Goal: Information Seeking & Learning: Learn about a topic

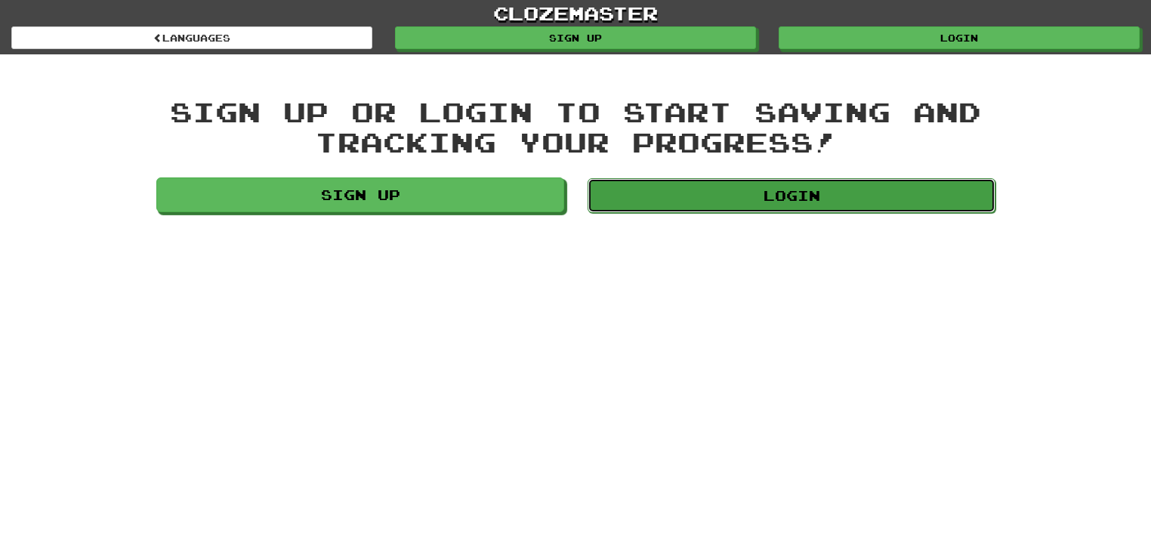
click at [727, 187] on link "Login" at bounding box center [792, 195] width 408 height 35
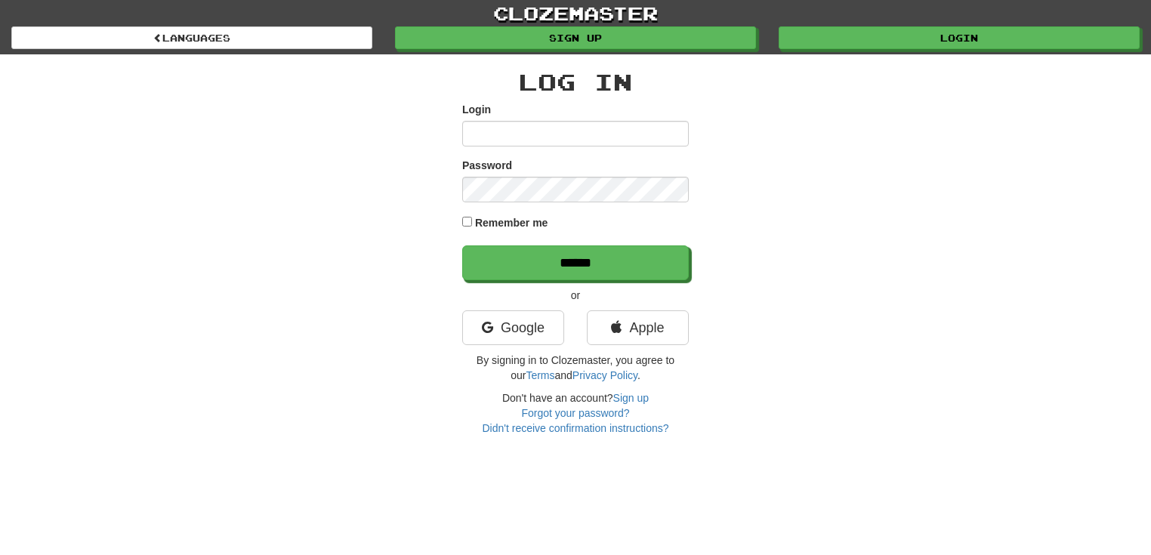
type input "*********"
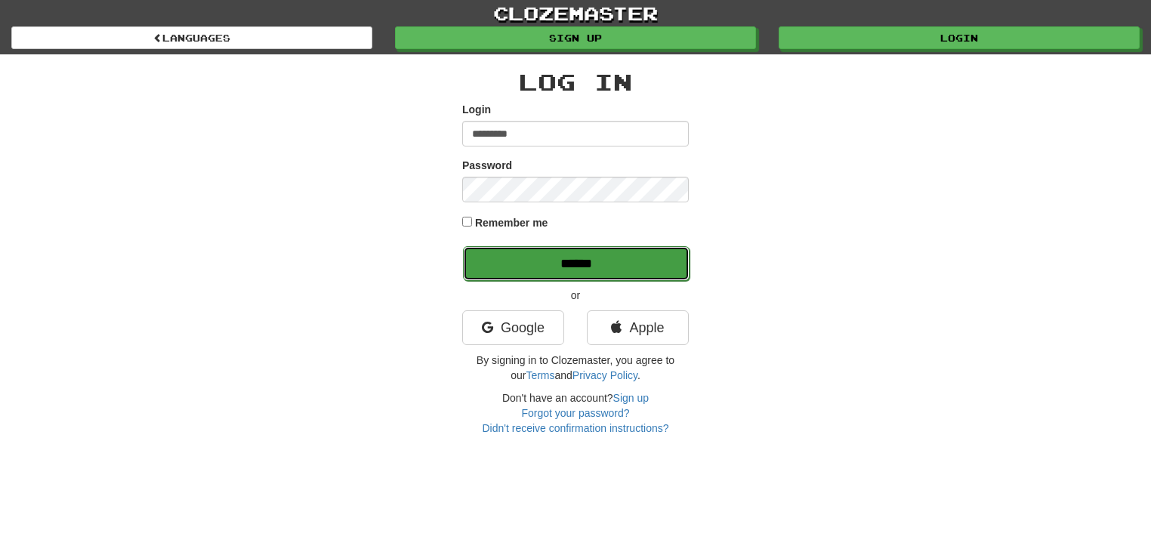
click at [529, 260] on input "******" at bounding box center [576, 263] width 227 height 35
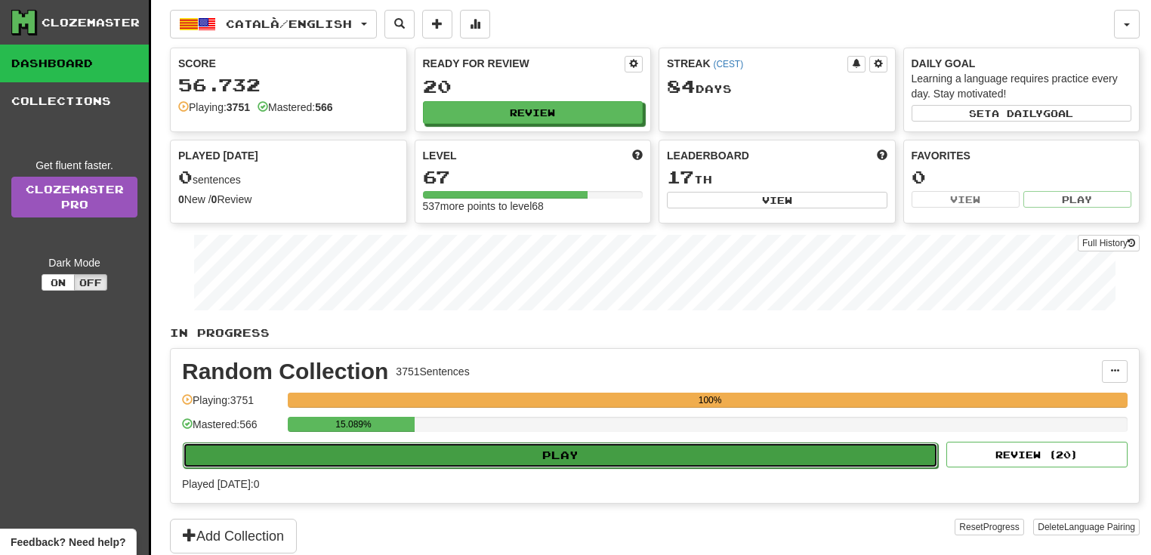
click at [607, 447] on button "Play" at bounding box center [560, 456] width 755 height 26
select select "**"
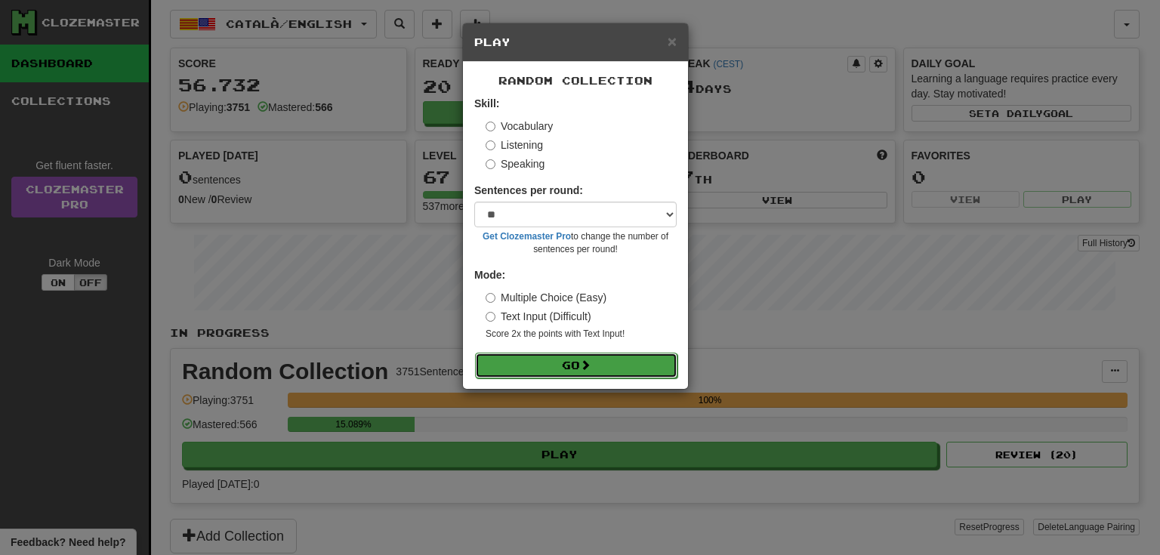
click at [589, 356] on button "Go" at bounding box center [576, 366] width 202 height 26
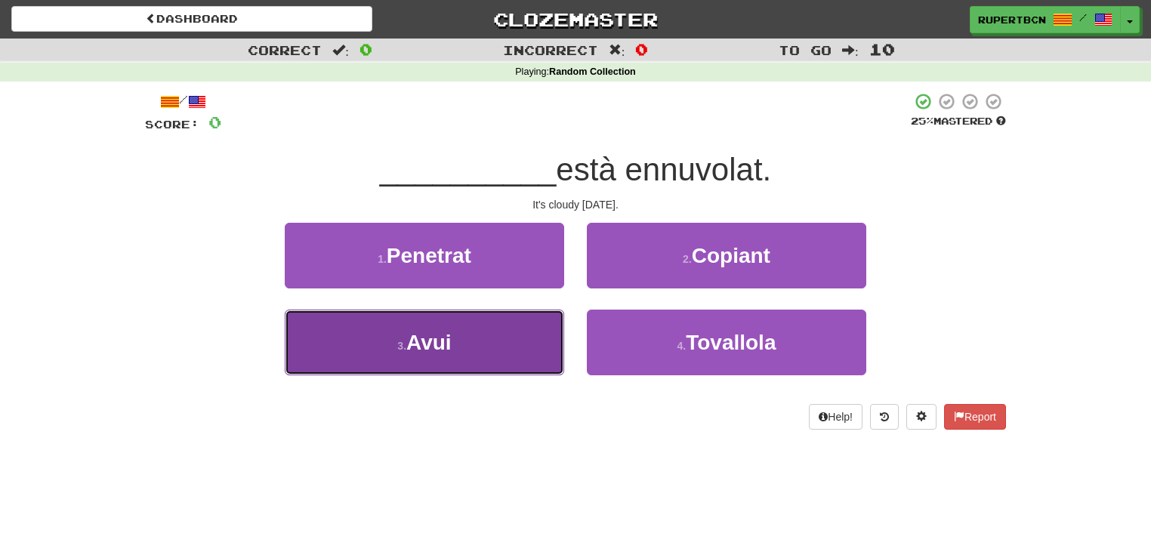
click at [435, 352] on span "Avui" at bounding box center [428, 342] width 45 height 23
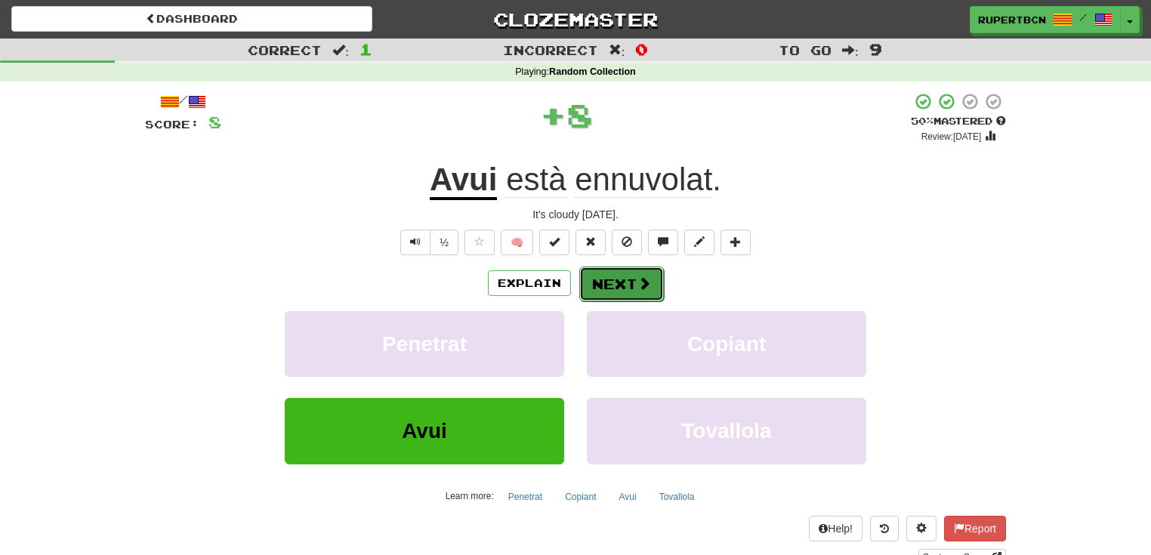
click at [651, 287] on button "Next" at bounding box center [621, 284] width 85 height 35
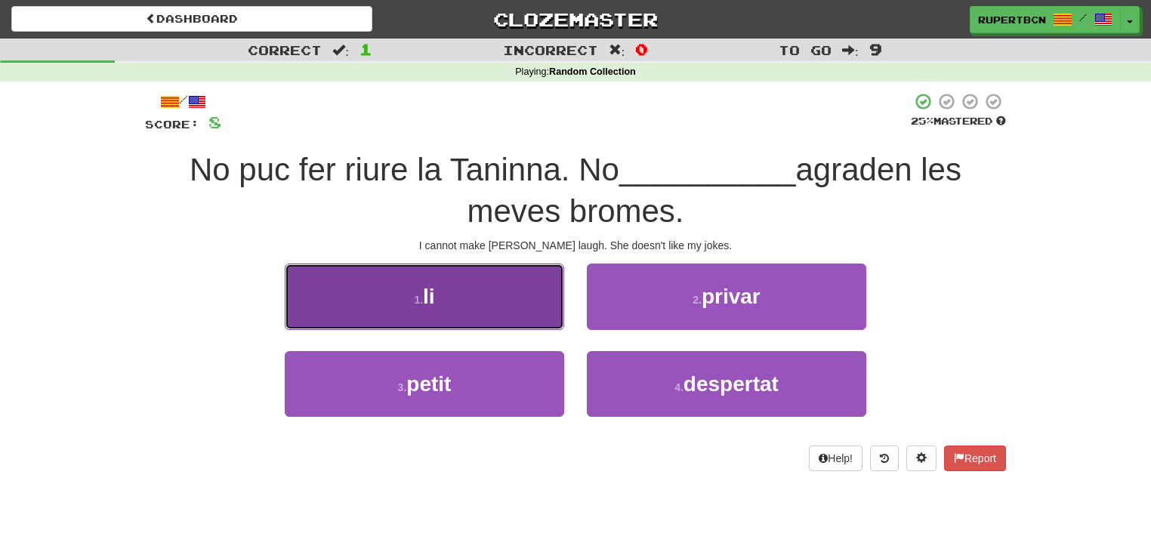
click at [507, 292] on button "1 . li" at bounding box center [424, 297] width 279 height 66
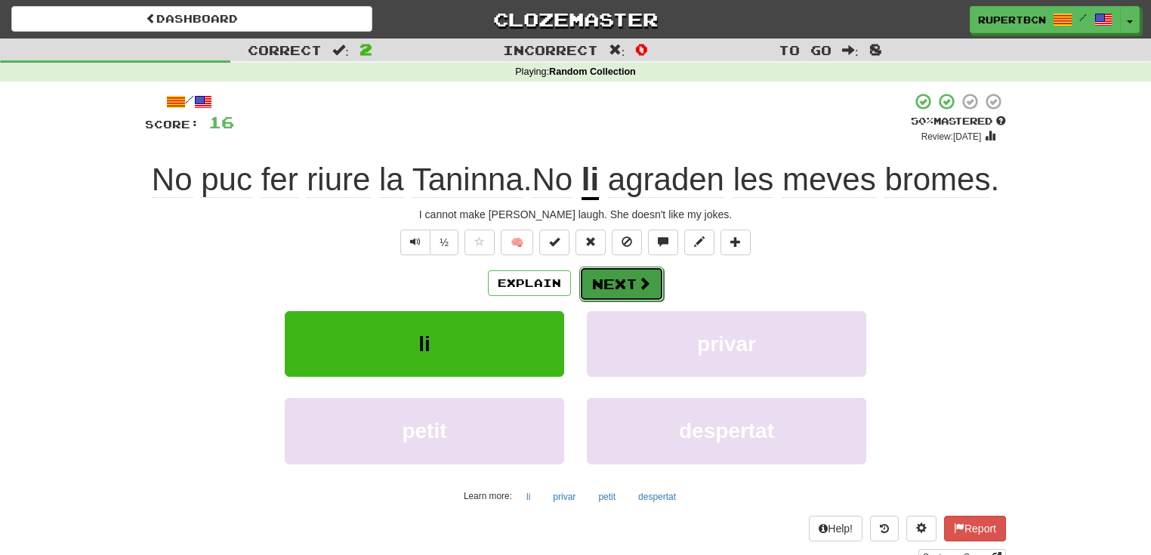
click at [656, 282] on button "Next" at bounding box center [621, 284] width 85 height 35
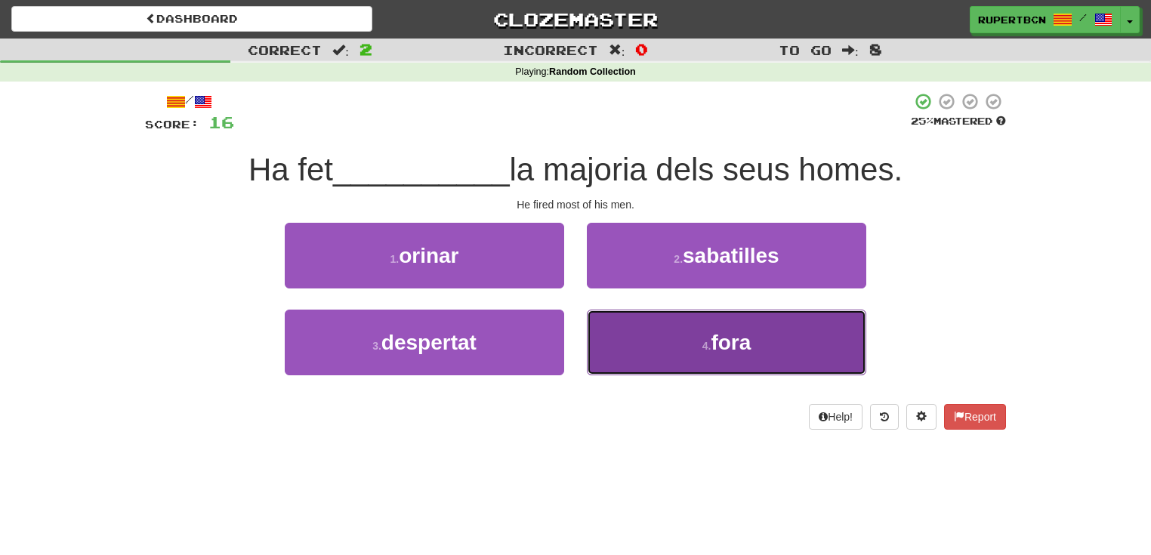
click at [694, 347] on button "4 . fora" at bounding box center [726, 343] width 279 height 66
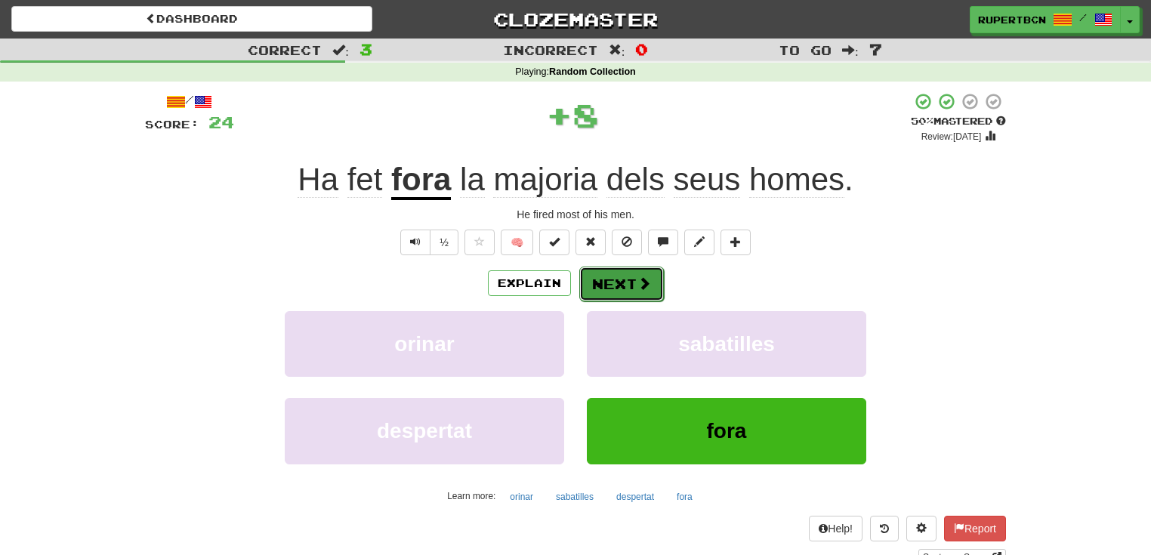
click at [621, 281] on button "Next" at bounding box center [621, 284] width 85 height 35
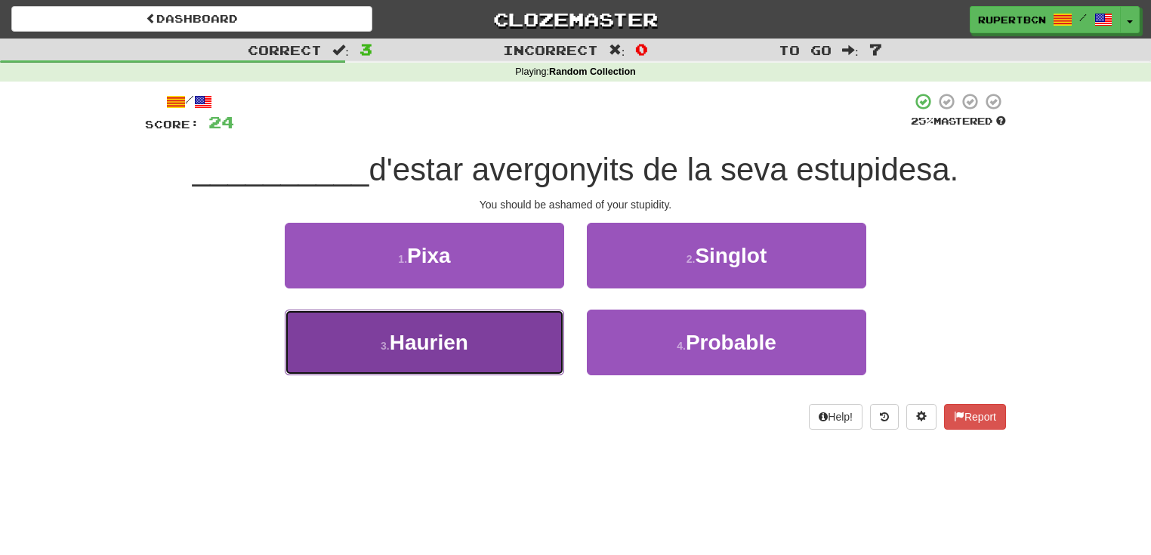
click at [508, 344] on button "3 . Haurien" at bounding box center [424, 343] width 279 height 66
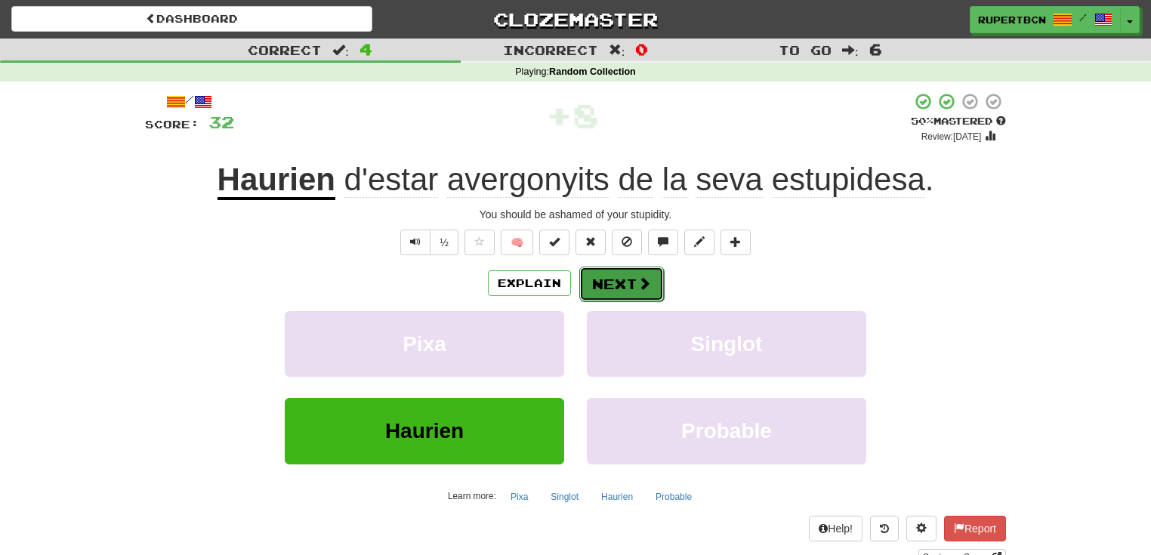
click at [625, 282] on button "Next" at bounding box center [621, 284] width 85 height 35
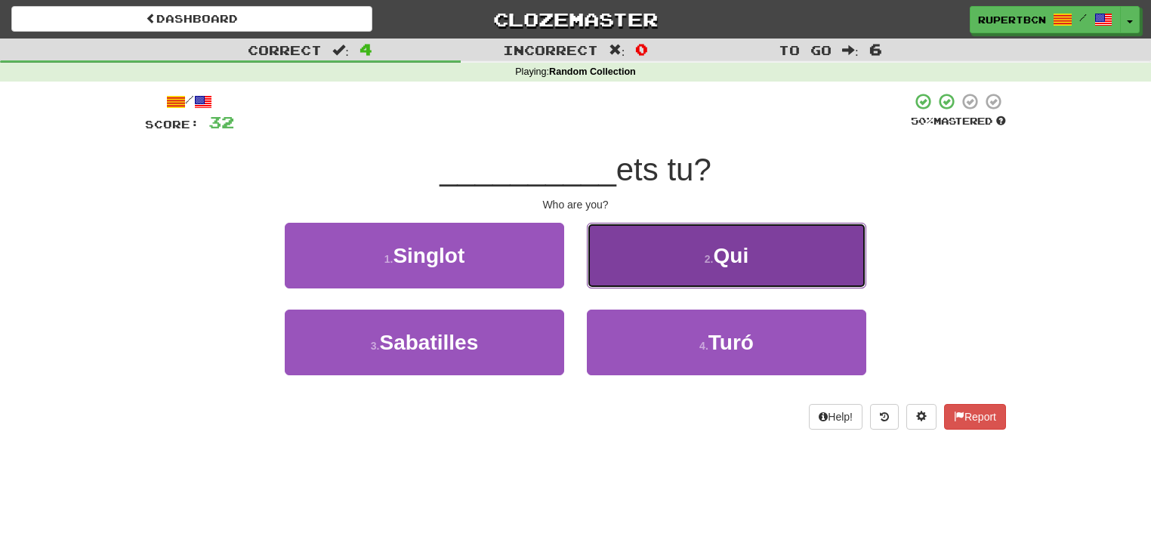
click at [783, 262] on button "2 . Qui" at bounding box center [726, 256] width 279 height 66
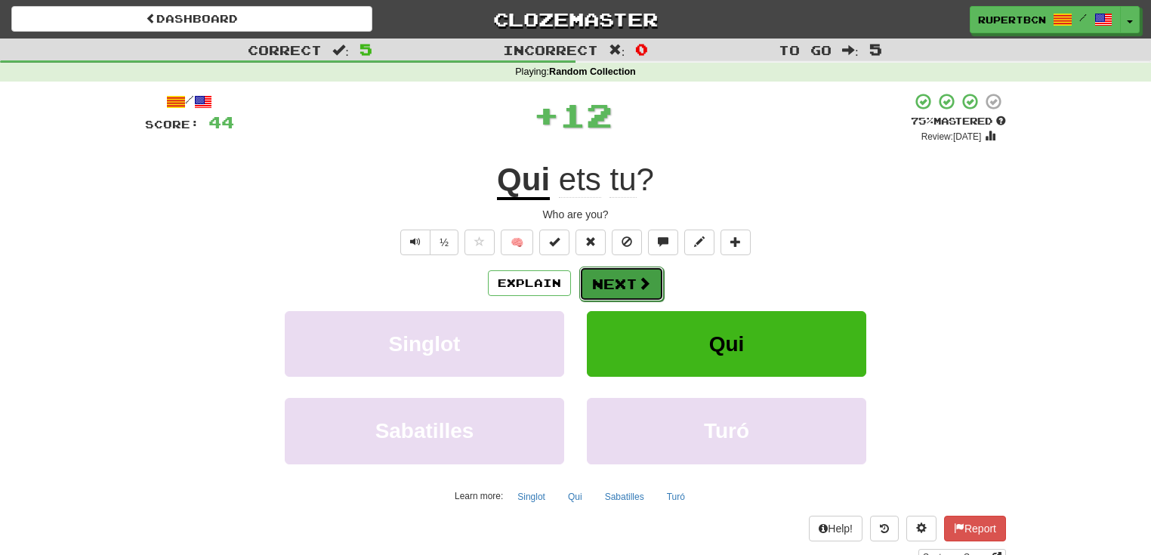
click at [625, 272] on button "Next" at bounding box center [621, 284] width 85 height 35
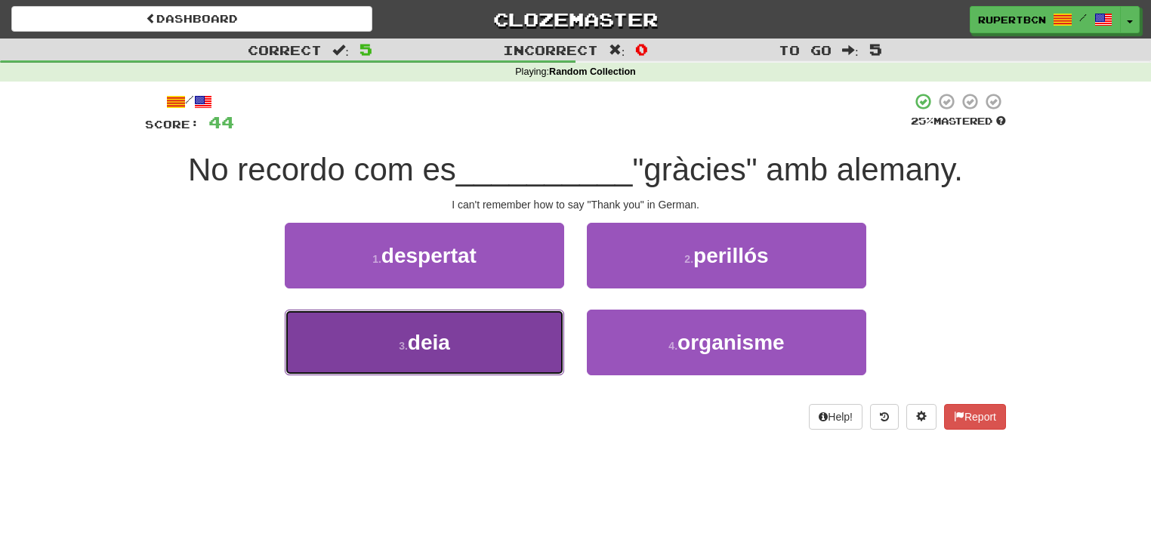
click at [471, 359] on button "3 . deia" at bounding box center [424, 343] width 279 height 66
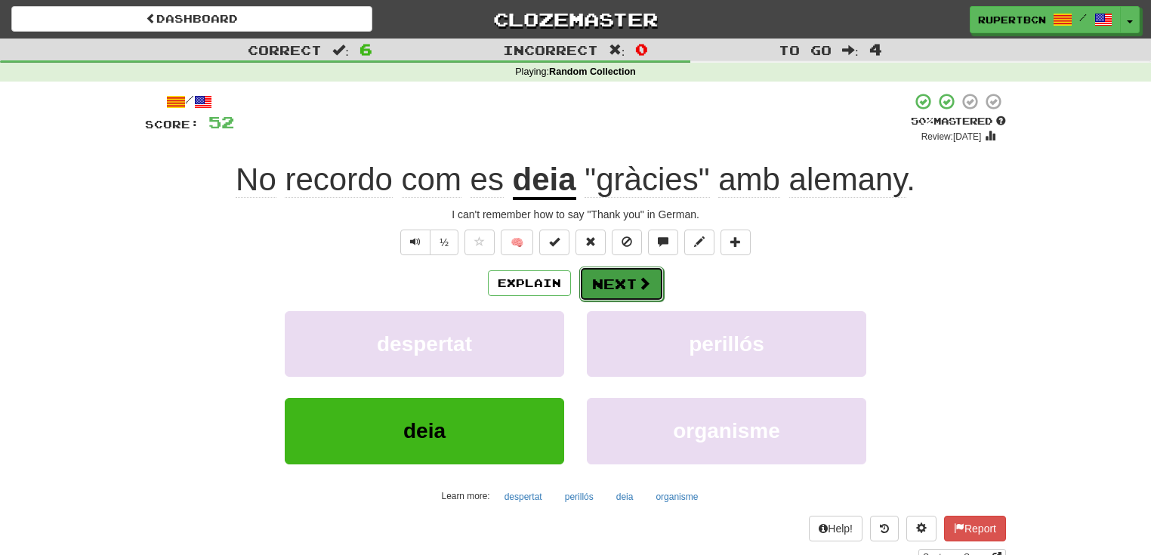
click at [625, 279] on button "Next" at bounding box center [621, 284] width 85 height 35
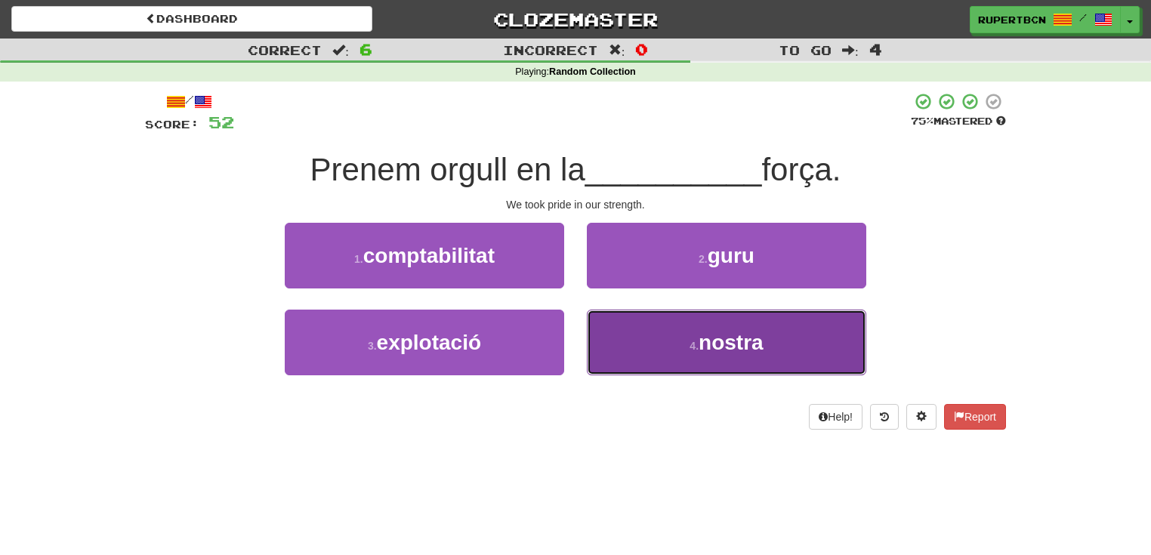
click at [714, 336] on span "nostra" at bounding box center [731, 342] width 65 height 23
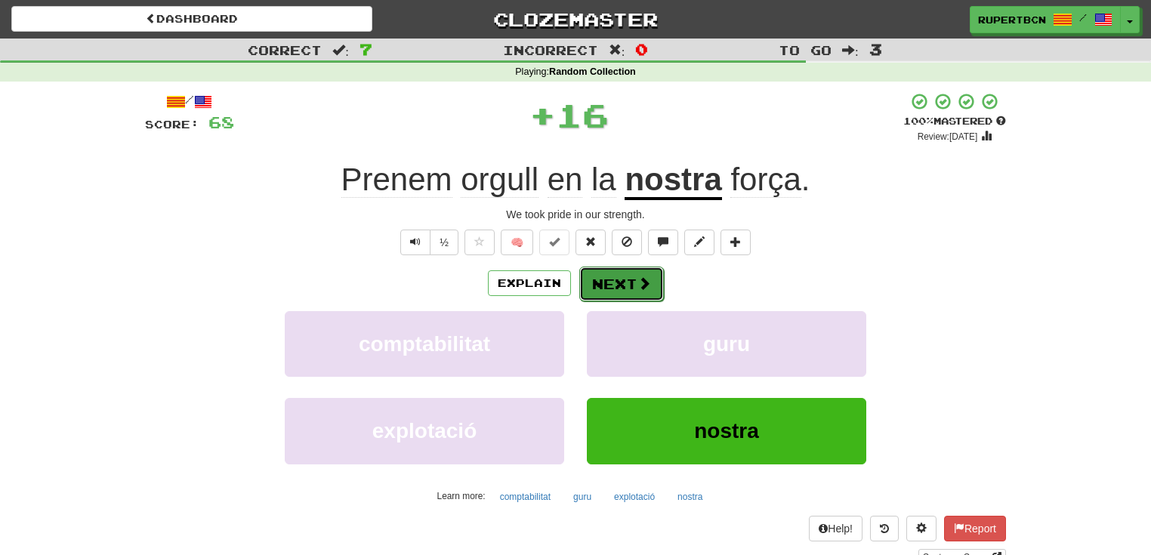
click at [604, 281] on button "Next" at bounding box center [621, 284] width 85 height 35
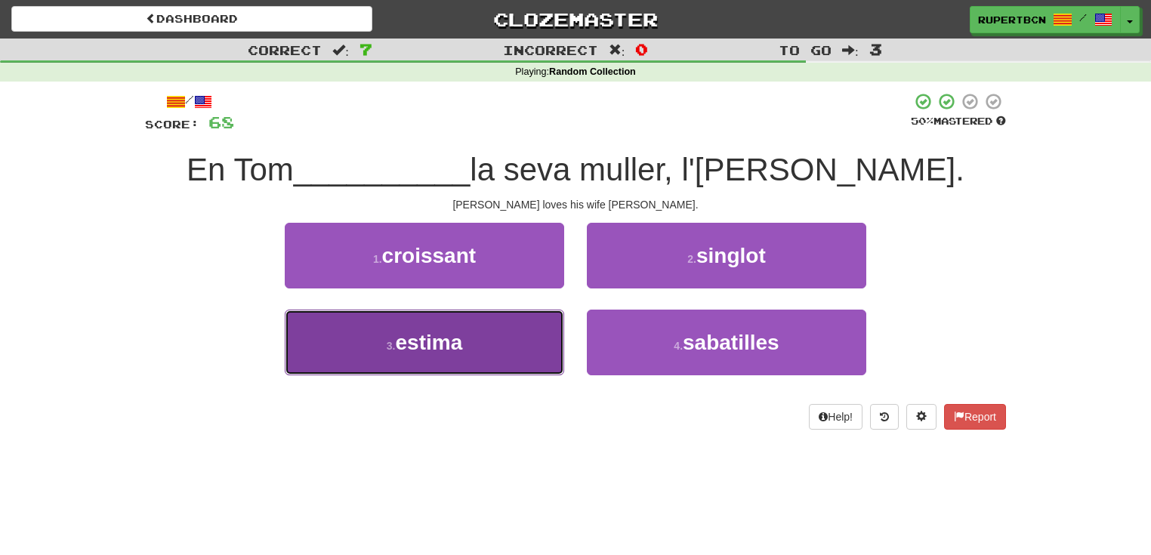
click at [483, 345] on button "3 . estima" at bounding box center [424, 343] width 279 height 66
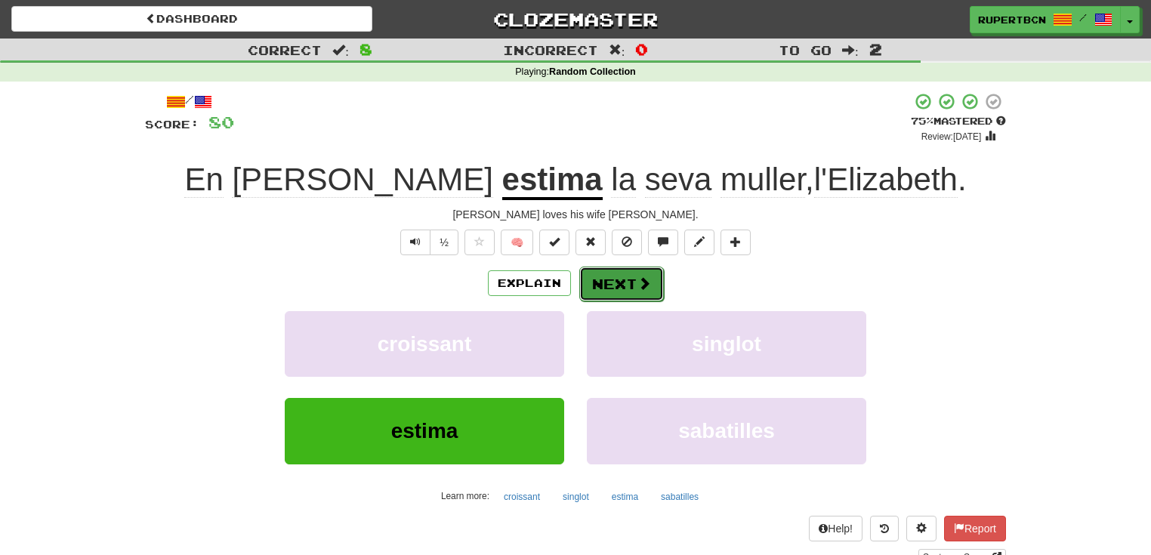
click at [622, 284] on button "Next" at bounding box center [621, 284] width 85 height 35
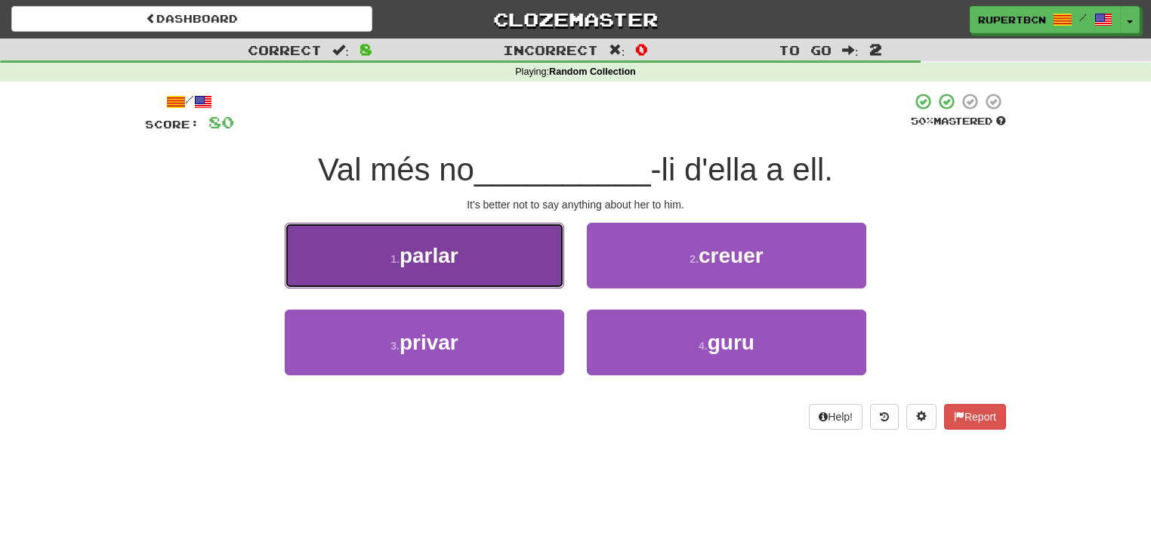
click at [508, 261] on button "1 . parlar" at bounding box center [424, 256] width 279 height 66
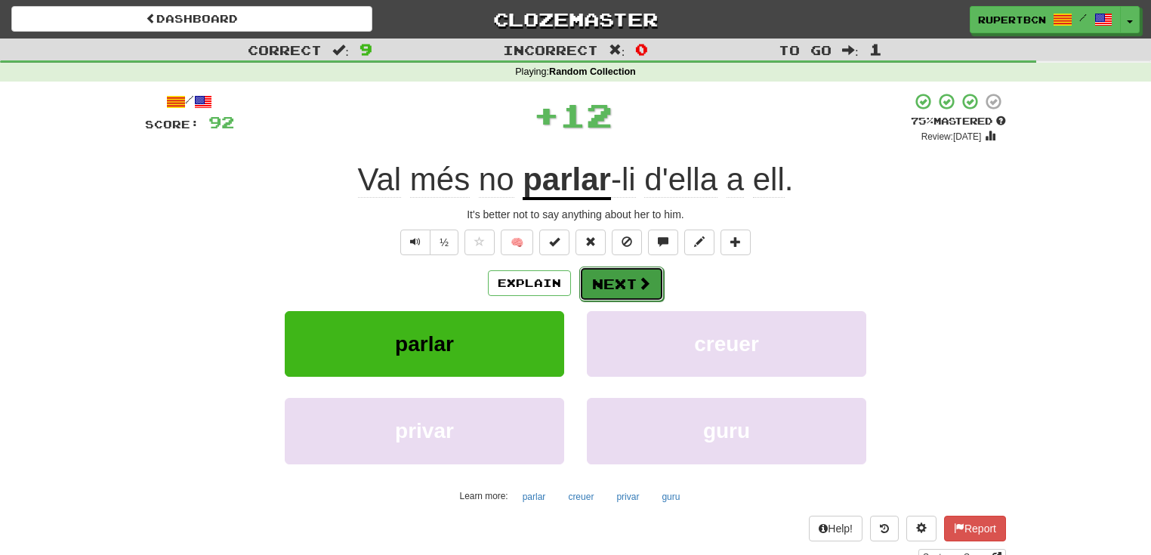
click at [617, 273] on button "Next" at bounding box center [621, 284] width 85 height 35
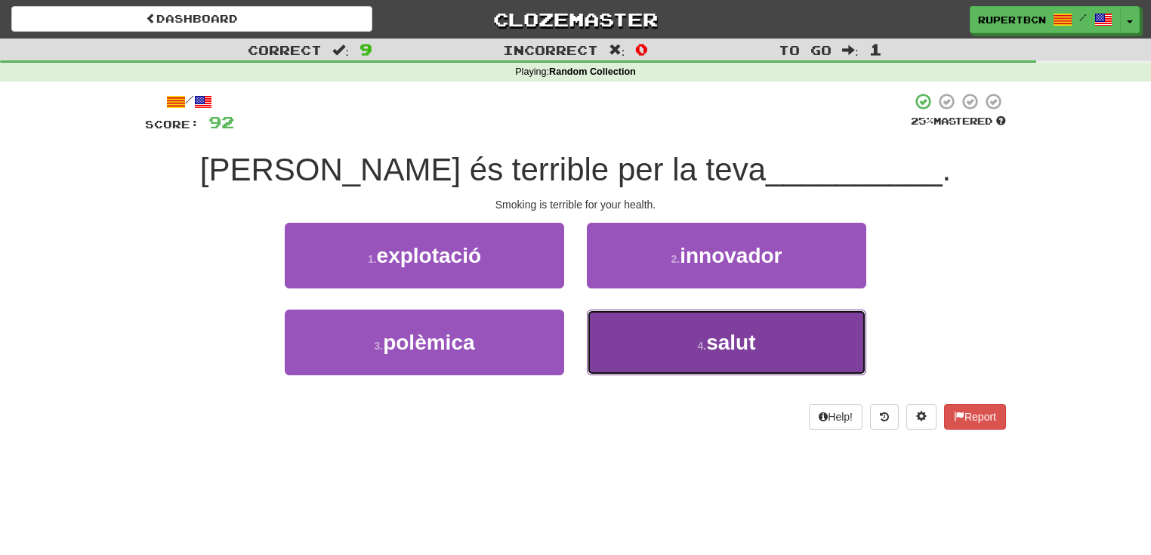
click at [729, 346] on span "salut" at bounding box center [730, 342] width 49 height 23
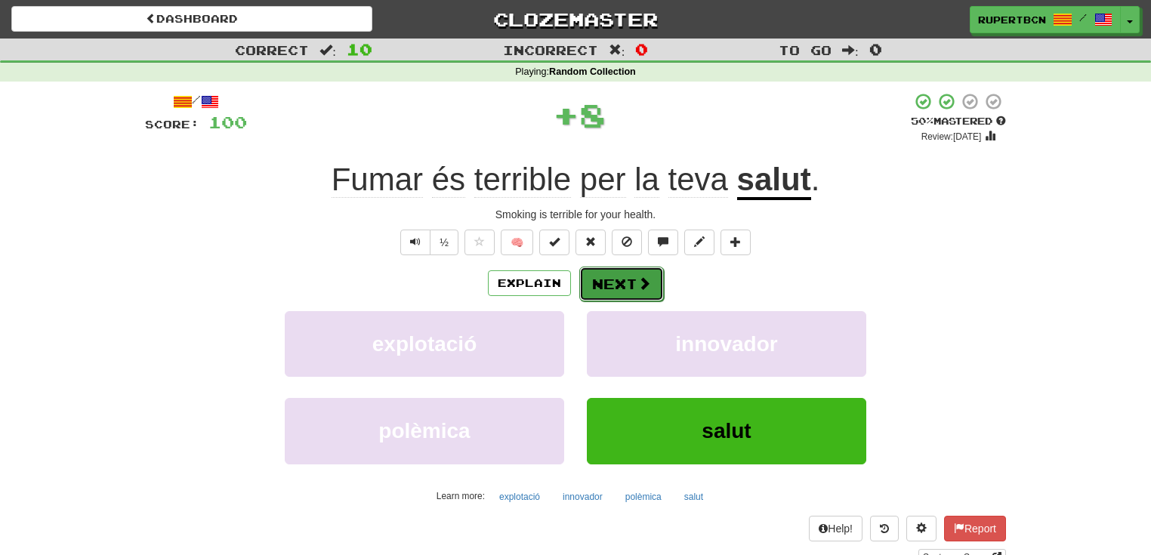
click at [637, 276] on span at bounding box center [644, 283] width 14 height 14
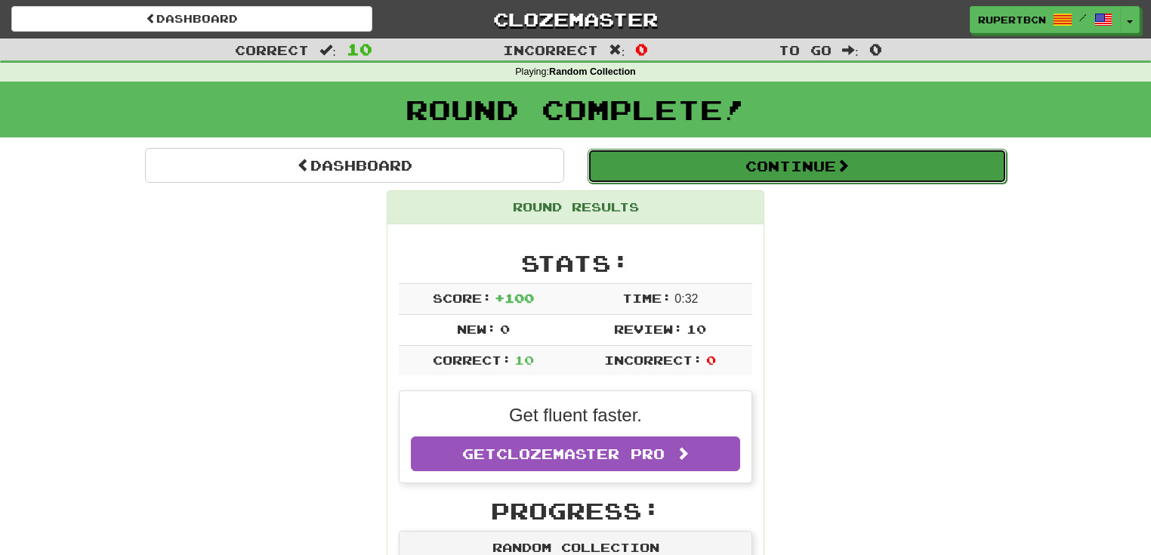
click at [886, 152] on button "Continue" at bounding box center [797, 166] width 419 height 35
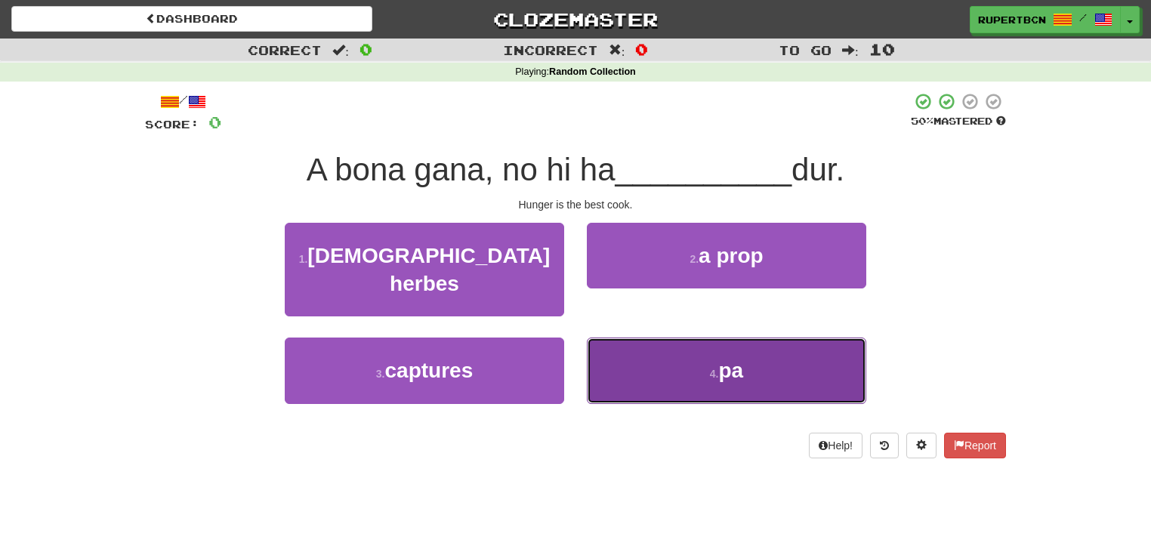
click at [710, 368] on small "4 ." at bounding box center [714, 374] width 9 height 12
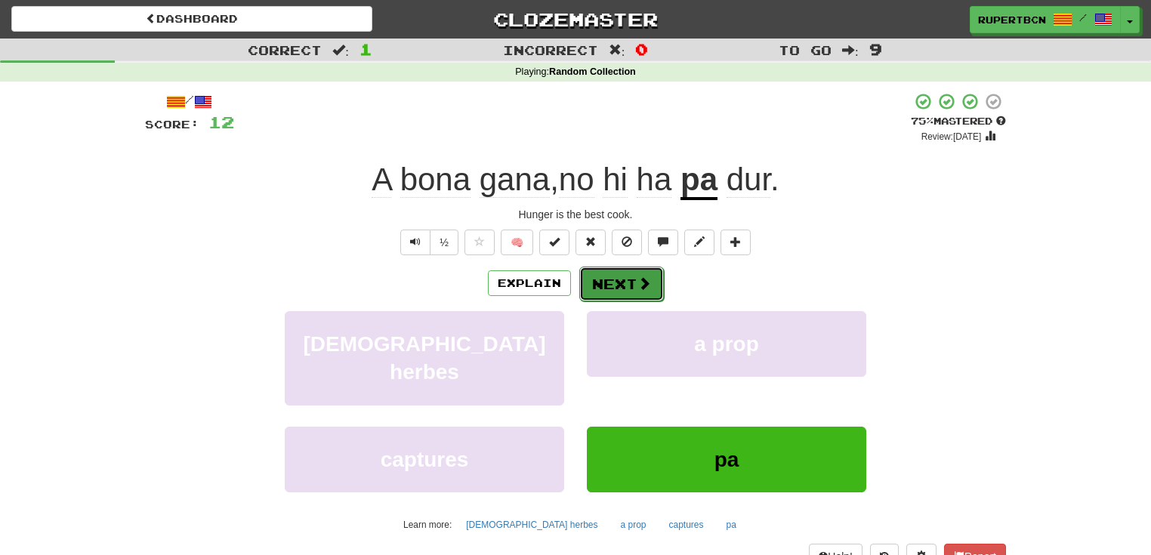
click at [623, 288] on button "Next" at bounding box center [621, 284] width 85 height 35
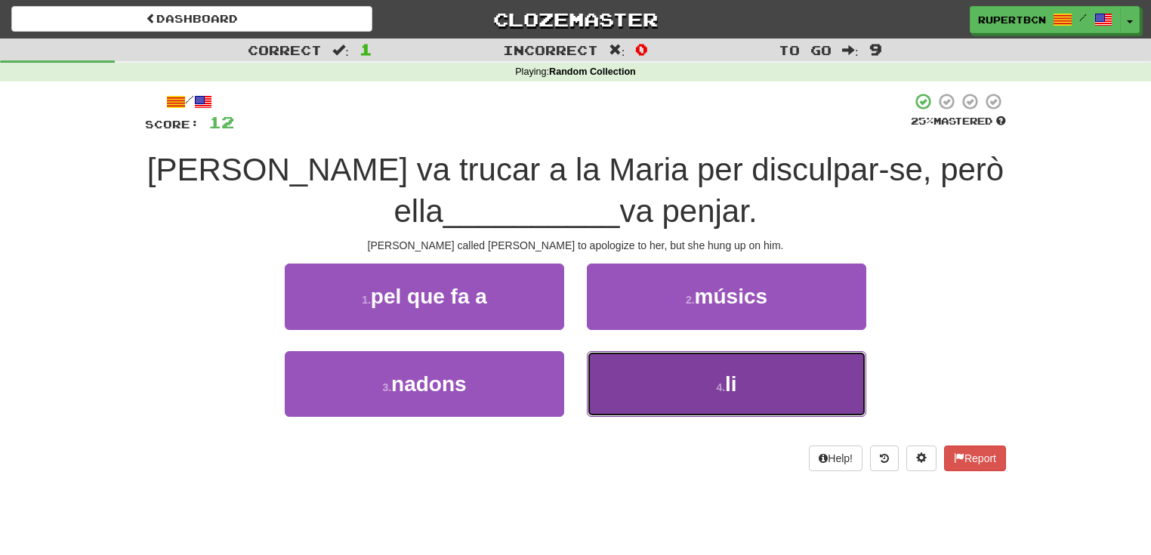
click at [728, 389] on span "li" at bounding box center [731, 383] width 12 height 23
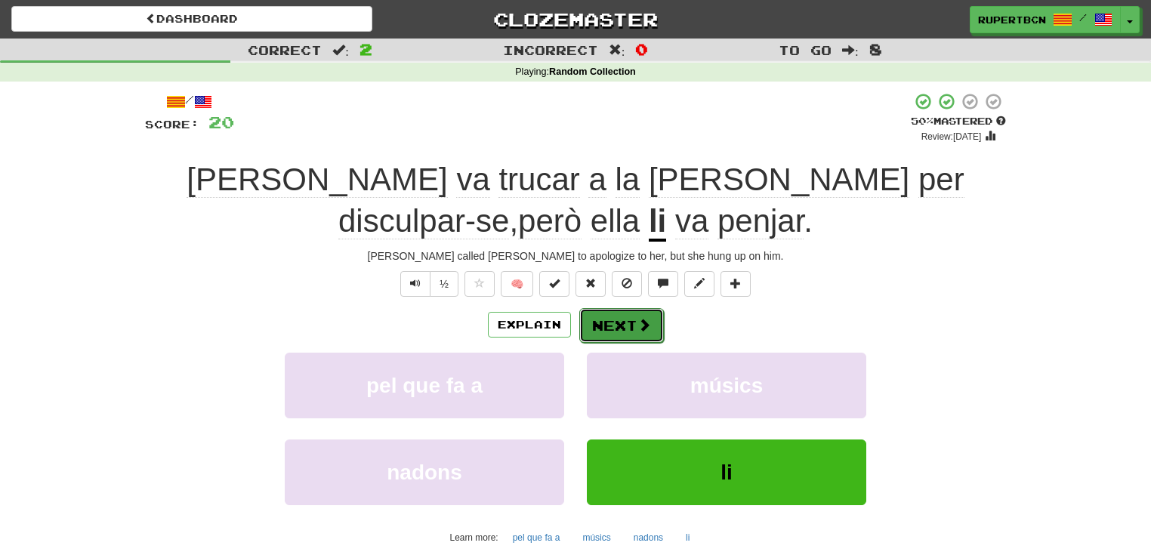
click at [617, 316] on button "Next" at bounding box center [621, 325] width 85 height 35
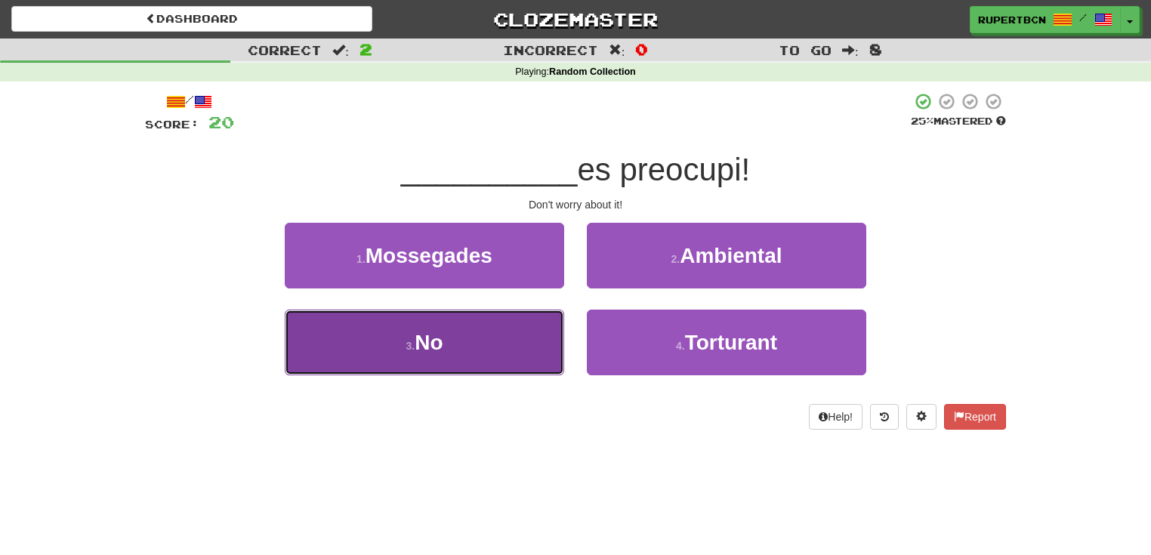
click at [486, 334] on button "3 . No" at bounding box center [424, 343] width 279 height 66
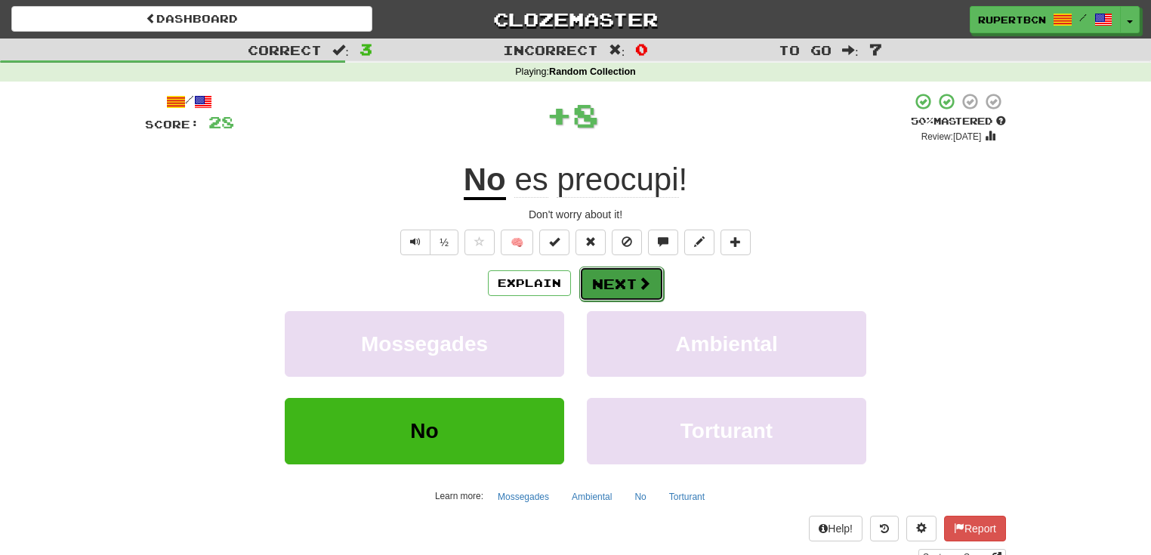
click at [634, 277] on button "Next" at bounding box center [621, 284] width 85 height 35
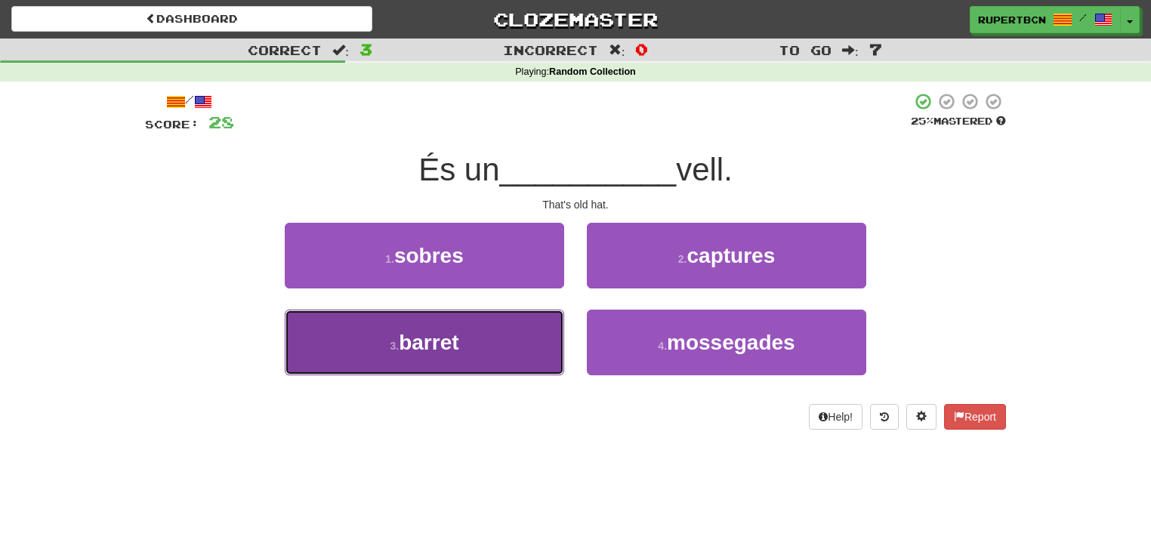
click at [458, 341] on span "barret" at bounding box center [429, 342] width 60 height 23
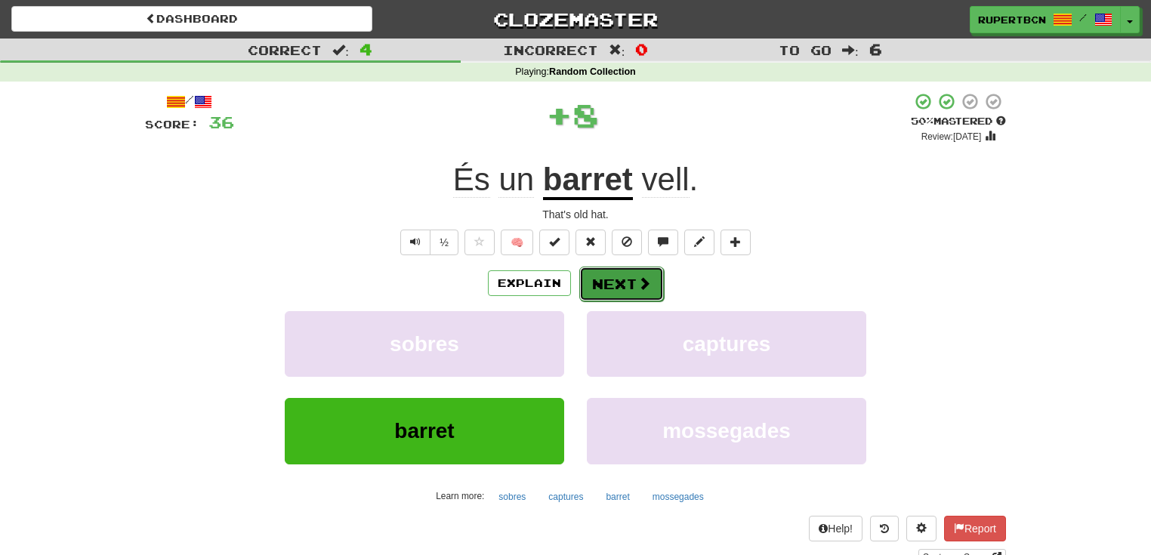
click at [623, 285] on button "Next" at bounding box center [621, 284] width 85 height 35
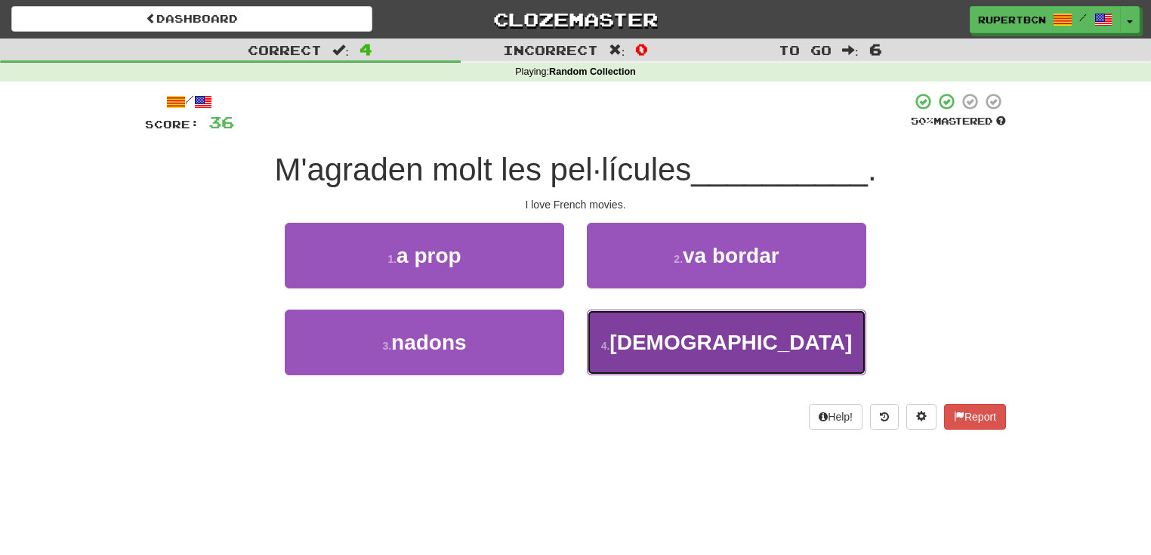
drag, startPoint x: 686, startPoint y: 332, endPoint x: 680, endPoint y: 315, distance: 18.4
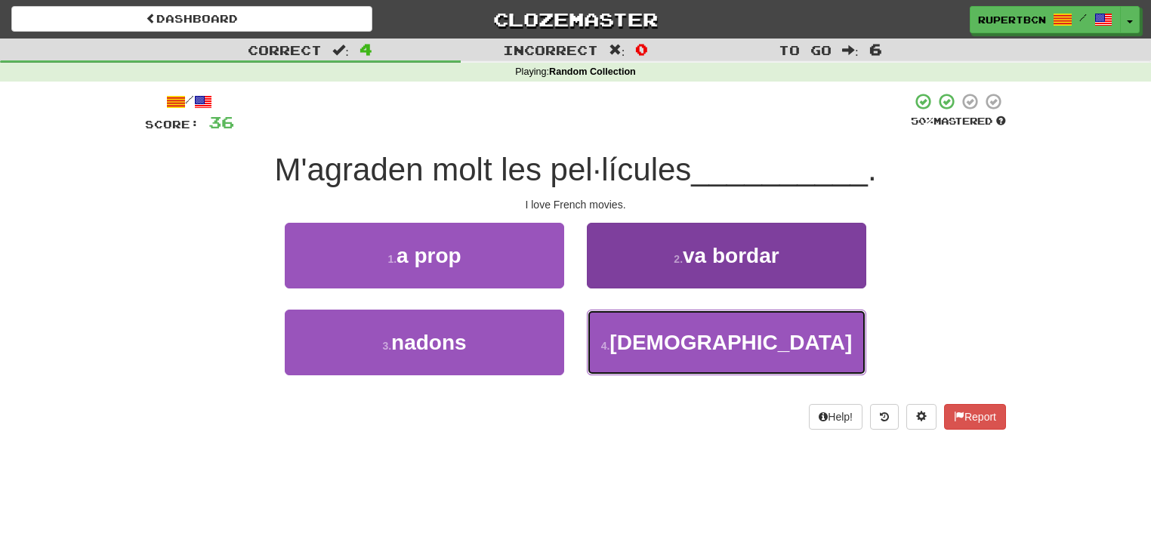
click at [686, 332] on span "franceses" at bounding box center [730, 342] width 242 height 23
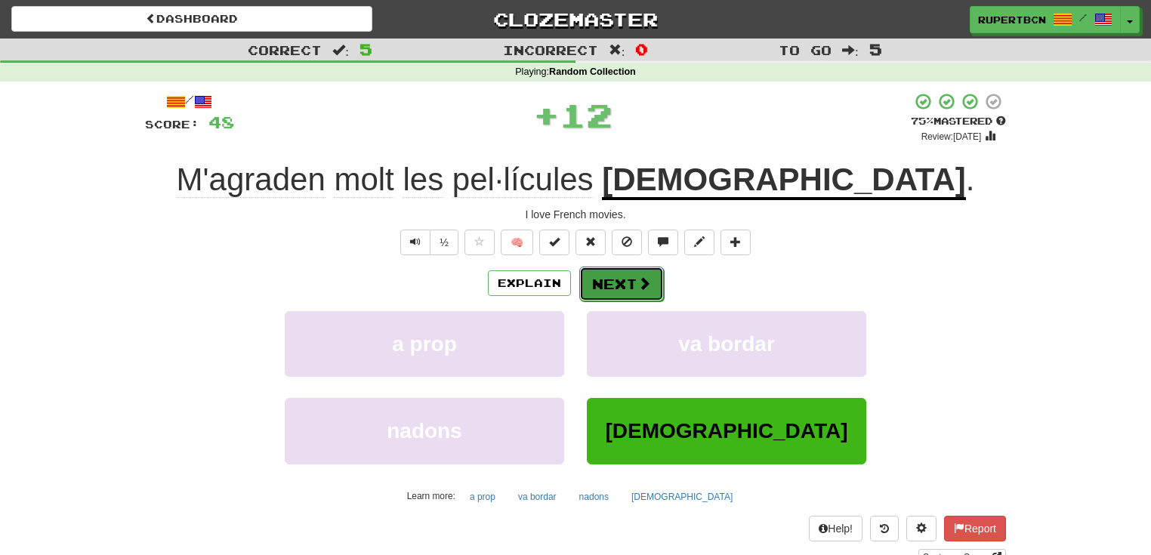
click at [612, 278] on button "Next" at bounding box center [621, 284] width 85 height 35
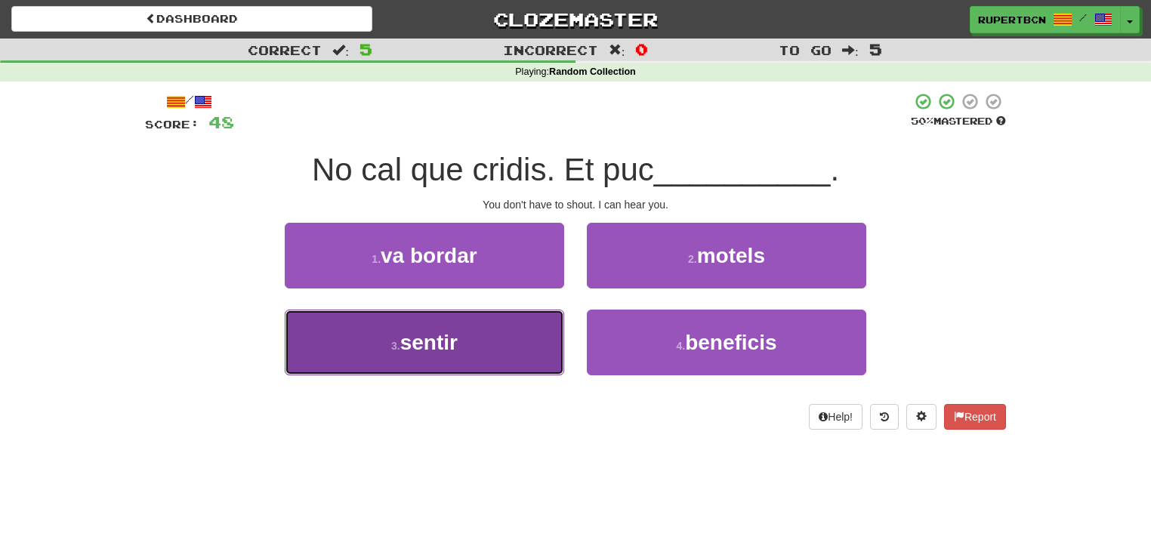
click at [520, 350] on button "3 . sentir" at bounding box center [424, 343] width 279 height 66
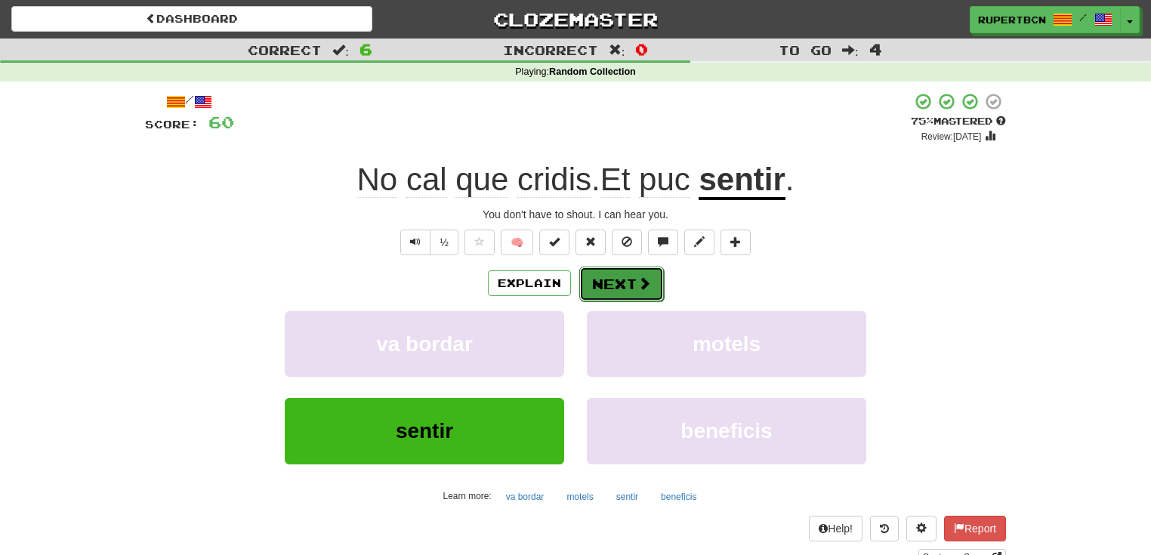
click at [617, 293] on button "Next" at bounding box center [621, 284] width 85 height 35
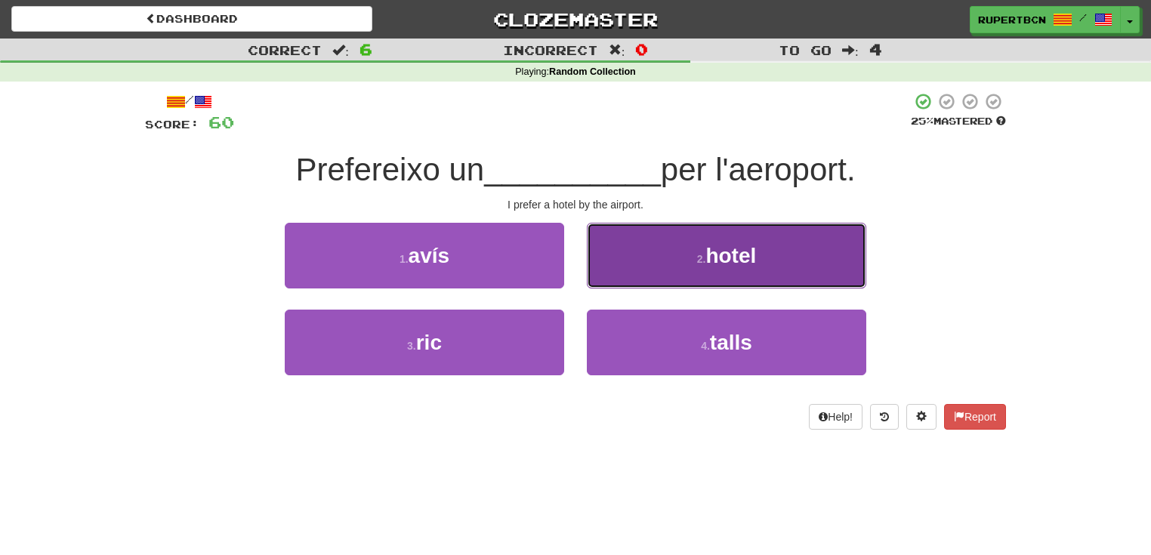
click at [737, 260] on span "hotel" at bounding box center [730, 255] width 51 height 23
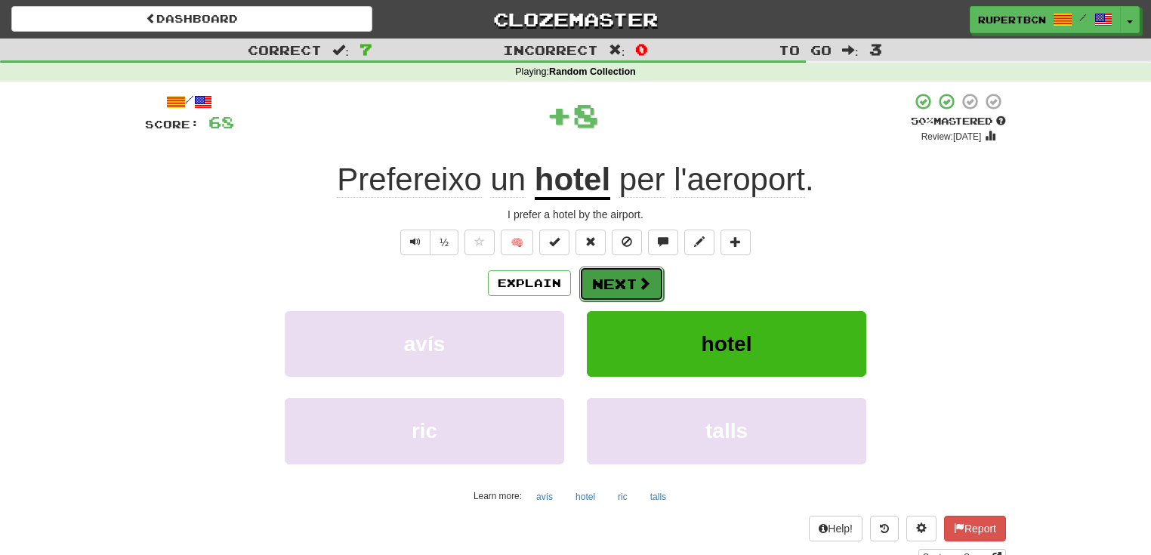
click at [637, 280] on span at bounding box center [644, 283] width 14 height 14
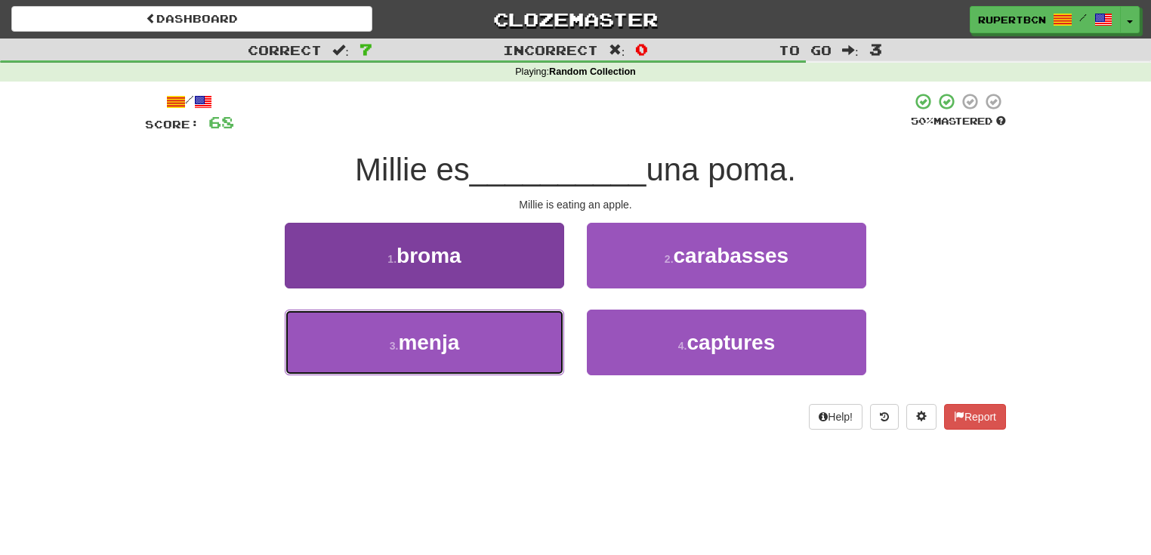
click at [482, 344] on button "3 . menja" at bounding box center [424, 343] width 279 height 66
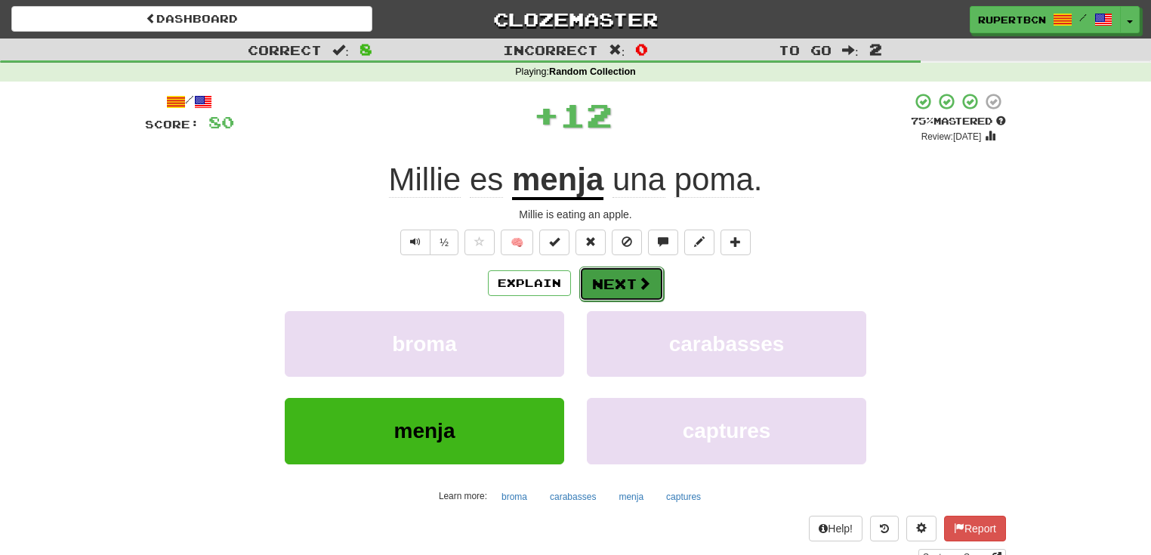
click at [629, 276] on button "Next" at bounding box center [621, 284] width 85 height 35
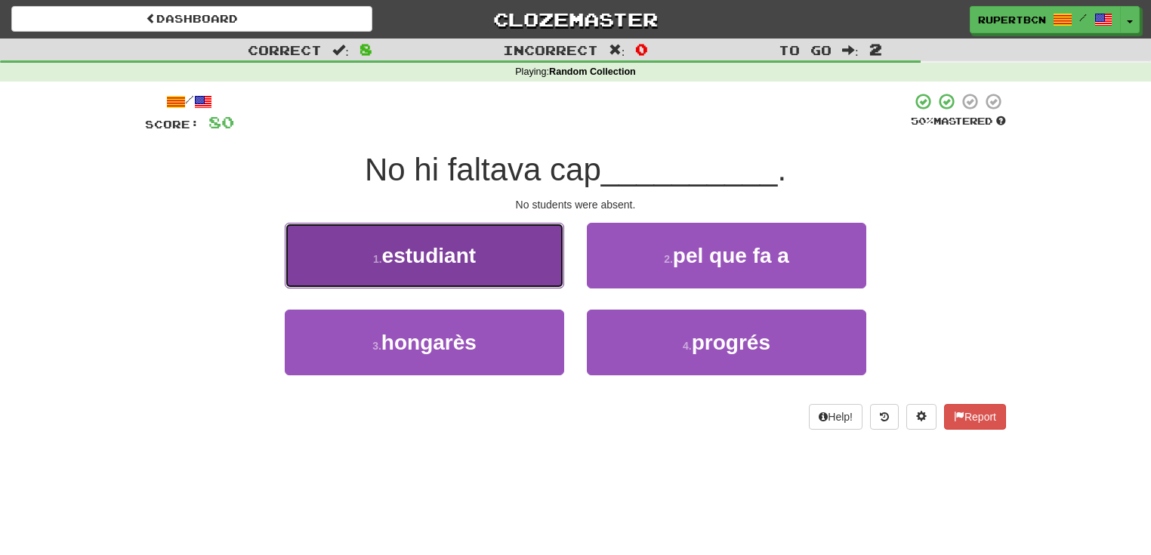
click at [529, 261] on button "1 . estudiant" at bounding box center [424, 256] width 279 height 66
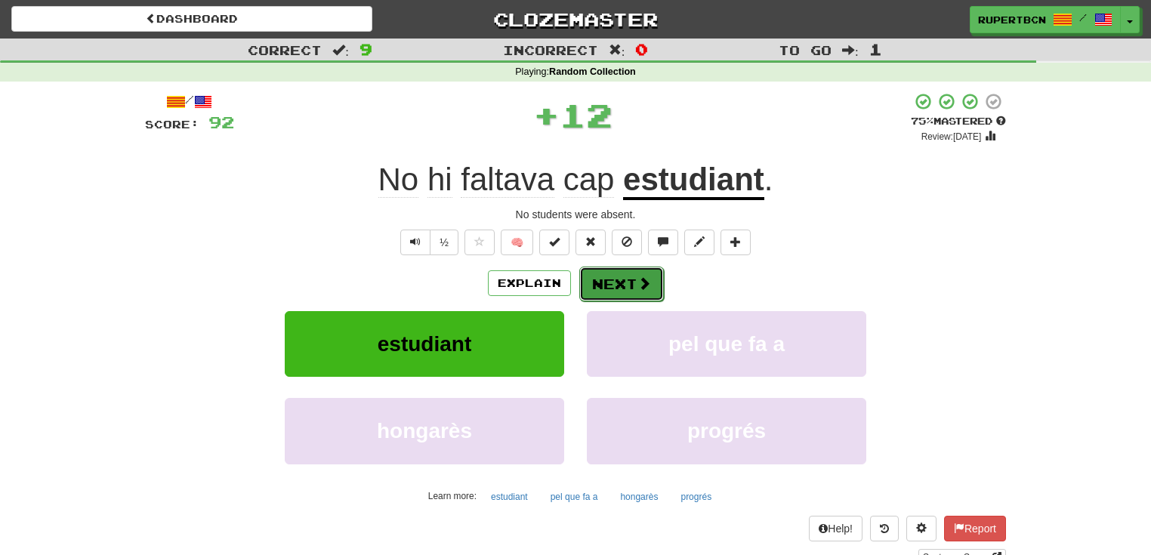
click at [633, 281] on button "Next" at bounding box center [621, 284] width 85 height 35
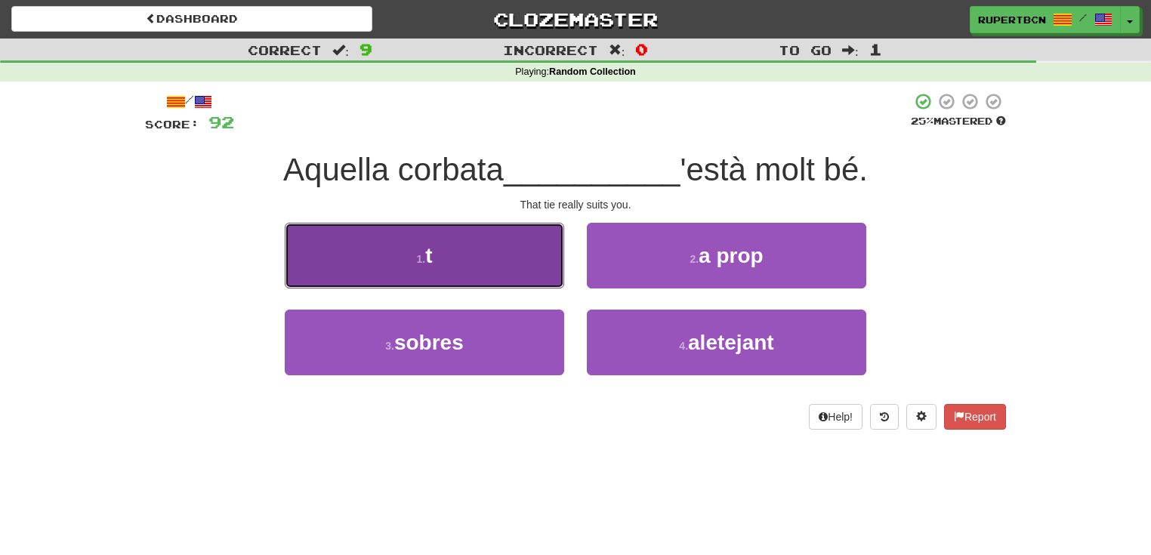
click at [526, 261] on button "1 . t" at bounding box center [424, 256] width 279 height 66
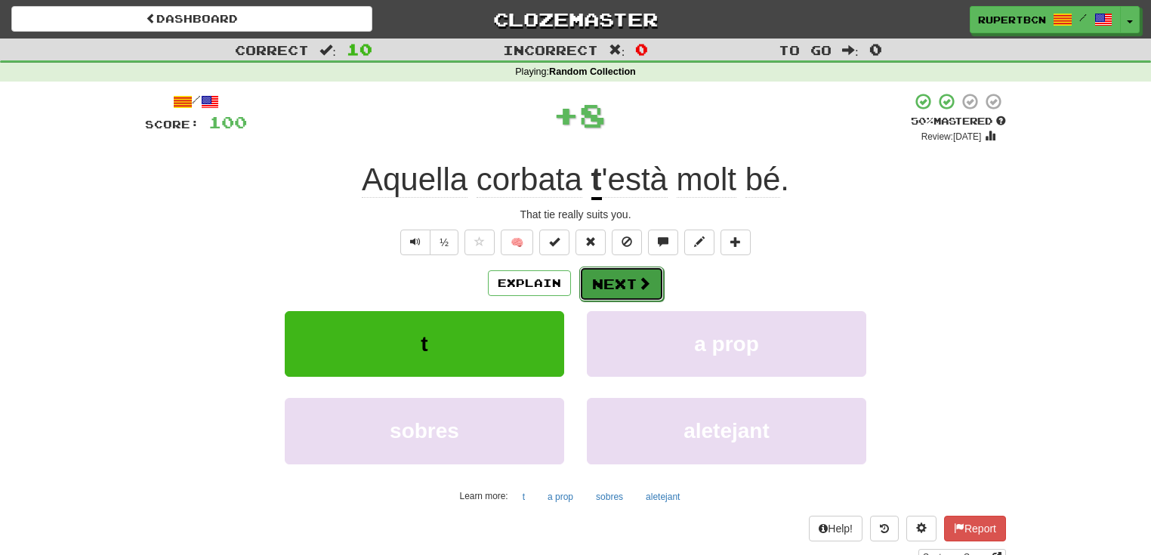
click at [623, 277] on button "Next" at bounding box center [621, 284] width 85 height 35
